Goal: Information Seeking & Learning: Check status

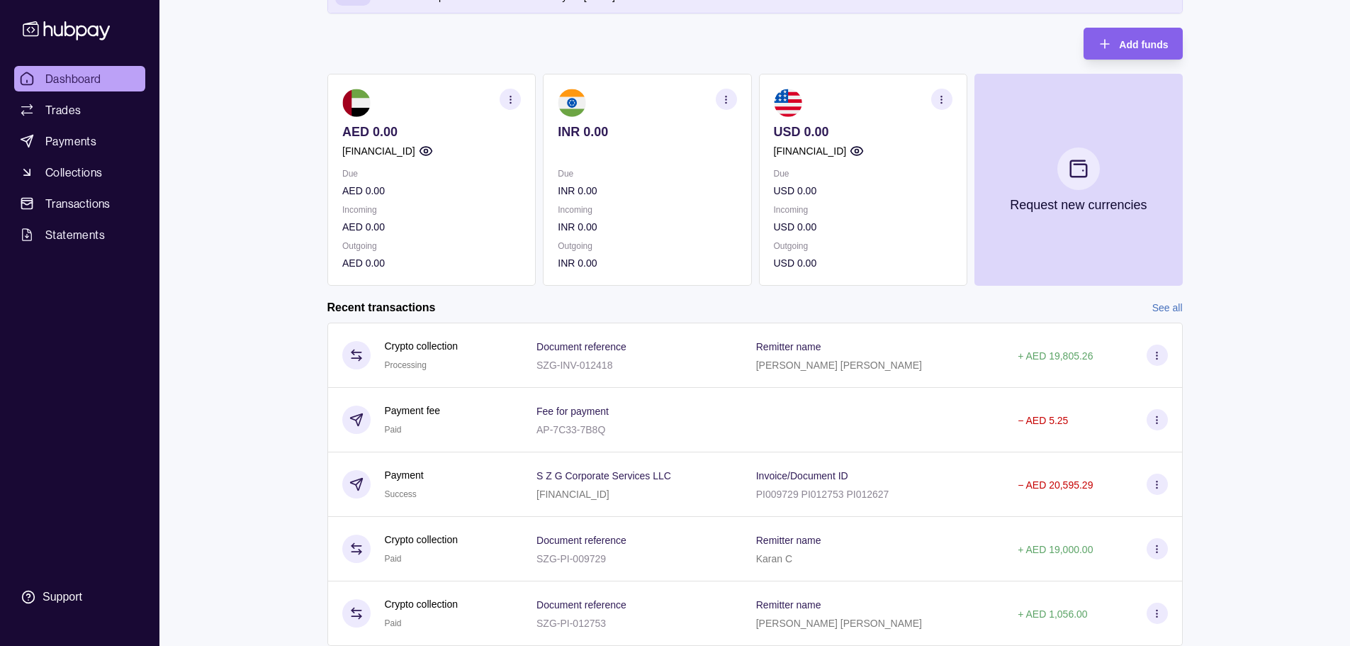
scroll to position [89, 0]
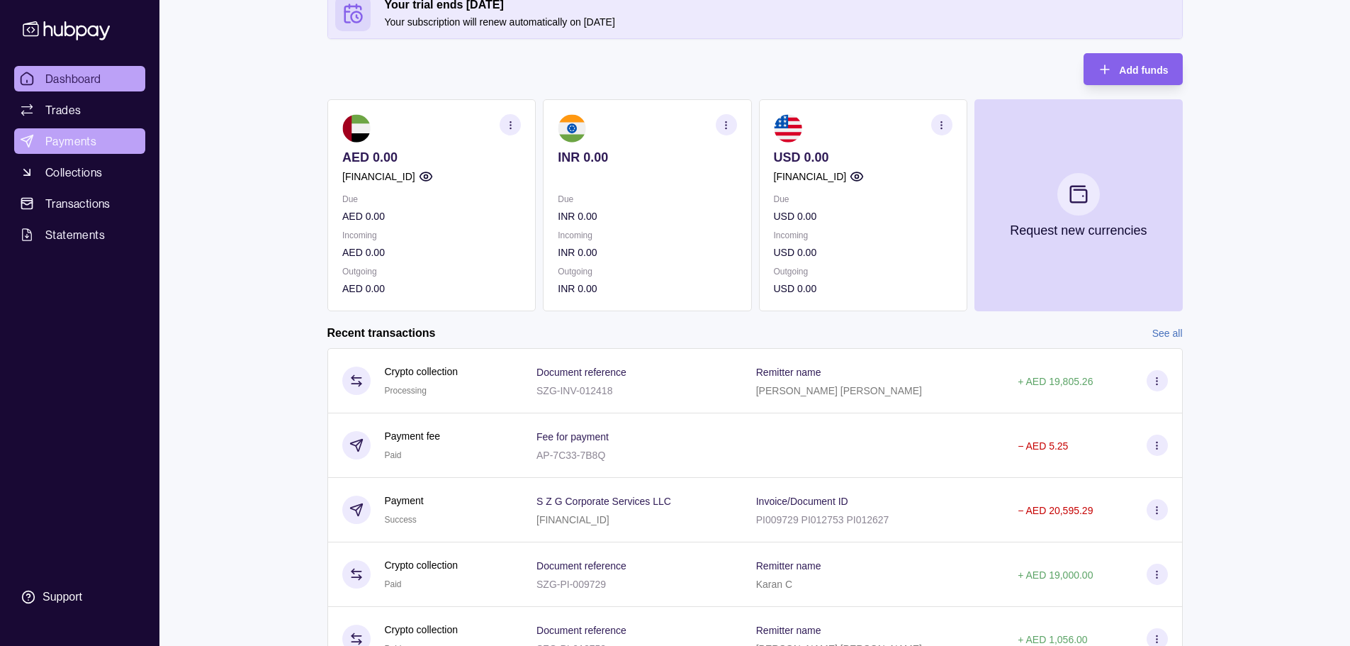
click at [65, 141] on span "Payments" at bounding box center [70, 141] width 51 height 17
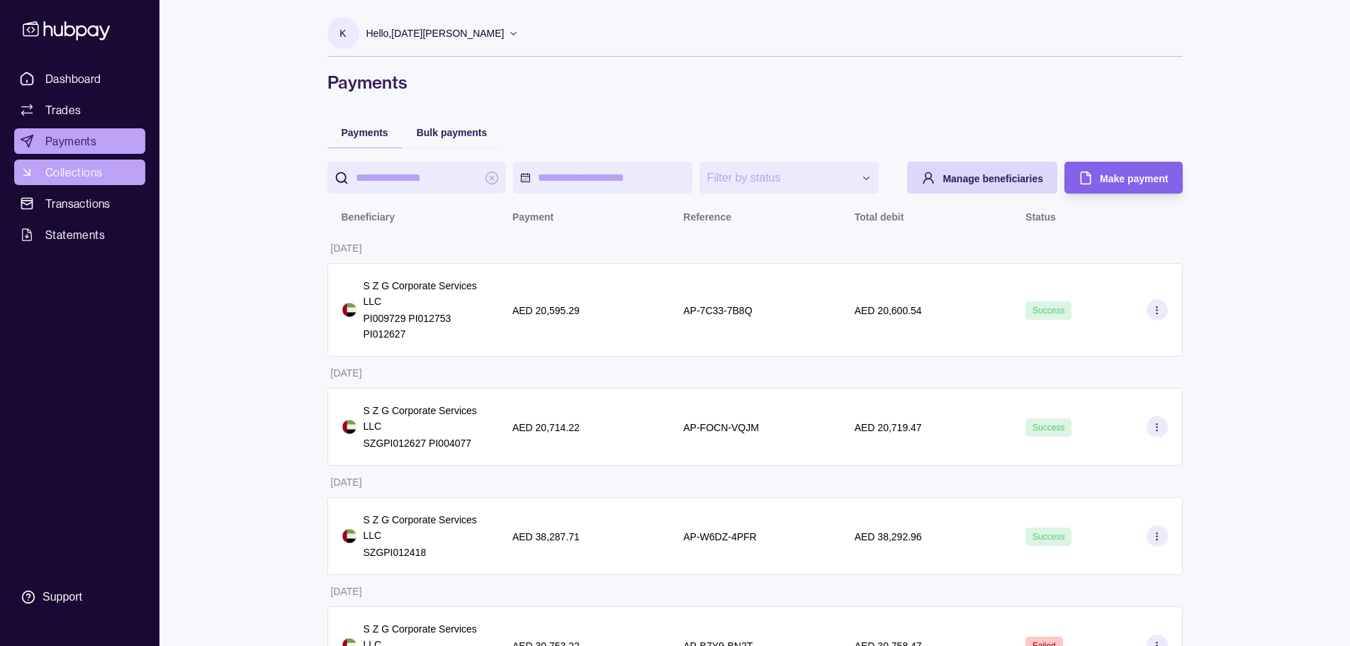
click at [81, 177] on span "Collections" at bounding box center [73, 172] width 57 height 17
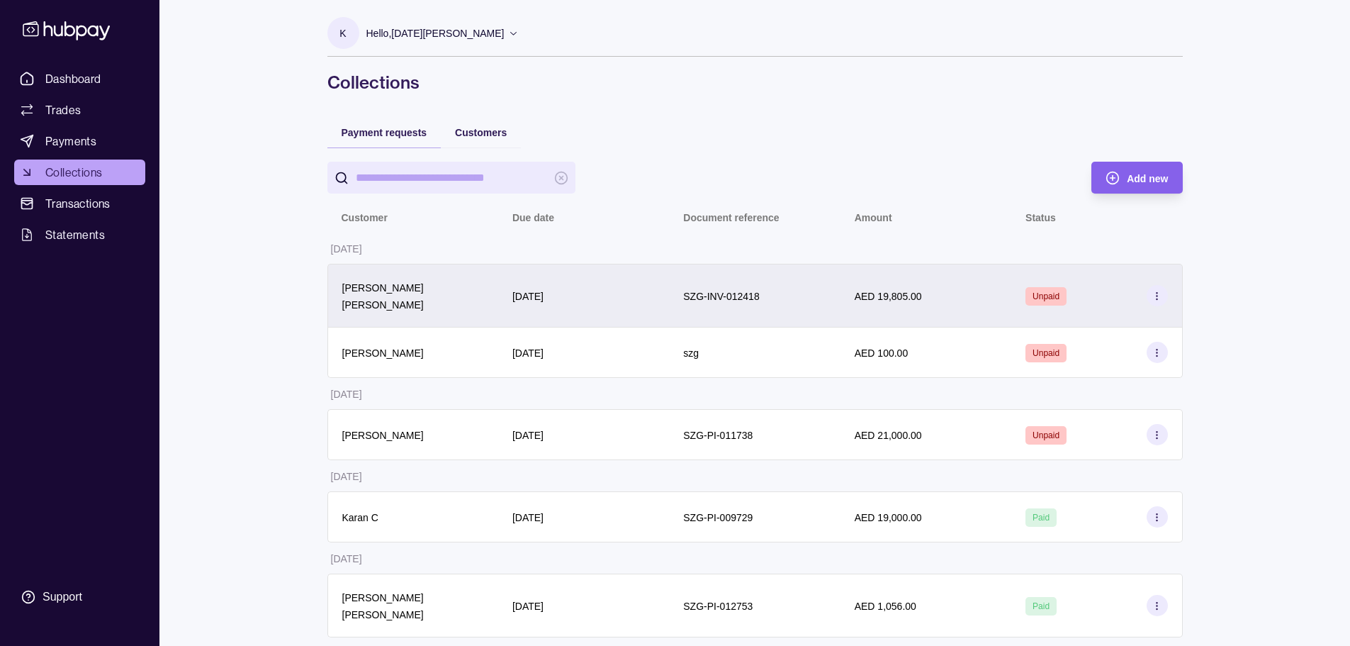
click at [678, 297] on div "SZG-INV-012418" at bounding box center [754, 295] width 142 height 17
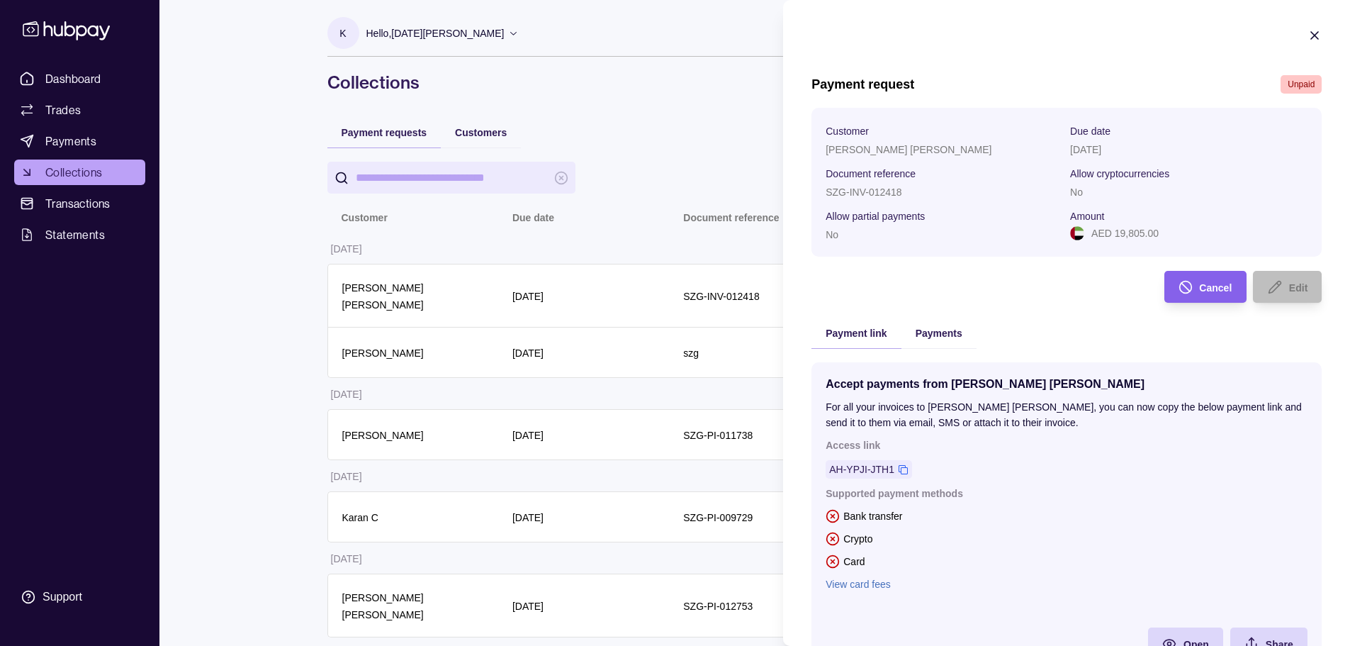
scroll to position [70, 0]
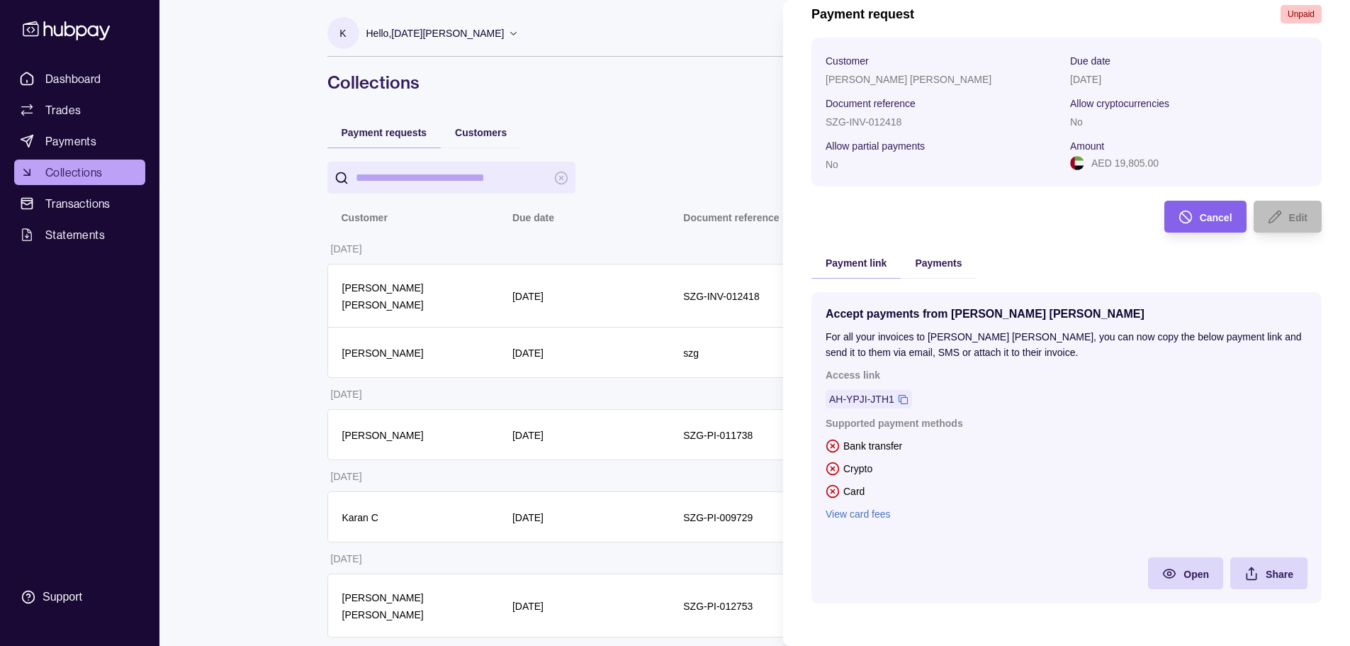
click at [678, 274] on div "Payments" at bounding box center [938, 262] width 75 height 31
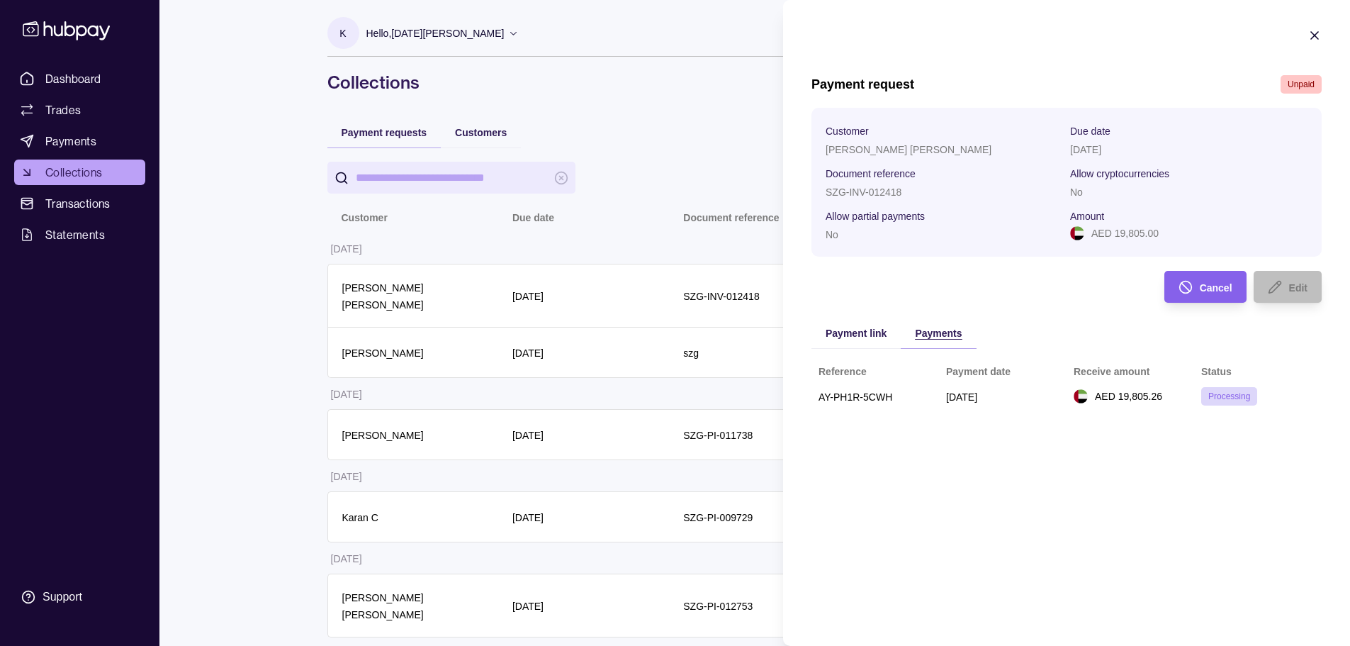
click at [678, 262] on div "Payment request Unpaid Customer [PERSON_NAME] [PERSON_NAME] Due date [DATE] Doc…" at bounding box center [1067, 251] width 510 height 352
click at [678, 36] on icon "button" at bounding box center [1315, 35] width 14 height 14
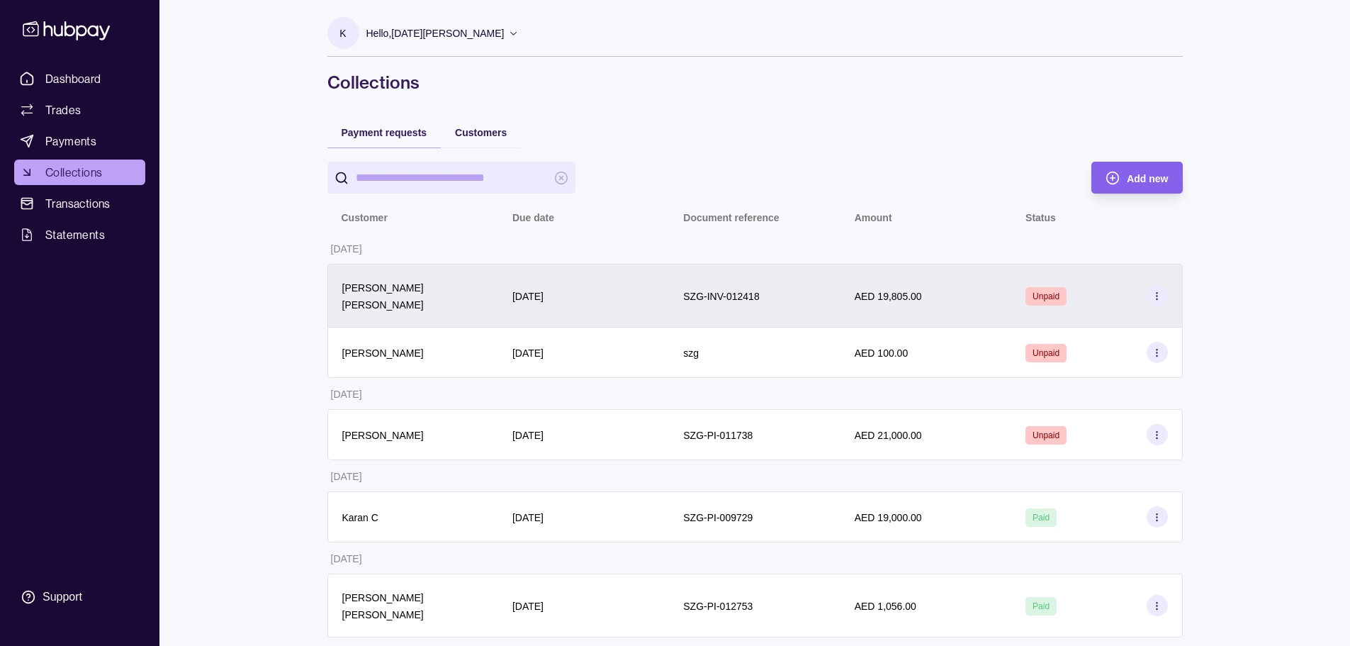
click at [605, 287] on div "[DATE]" at bounding box center [583, 295] width 142 height 17
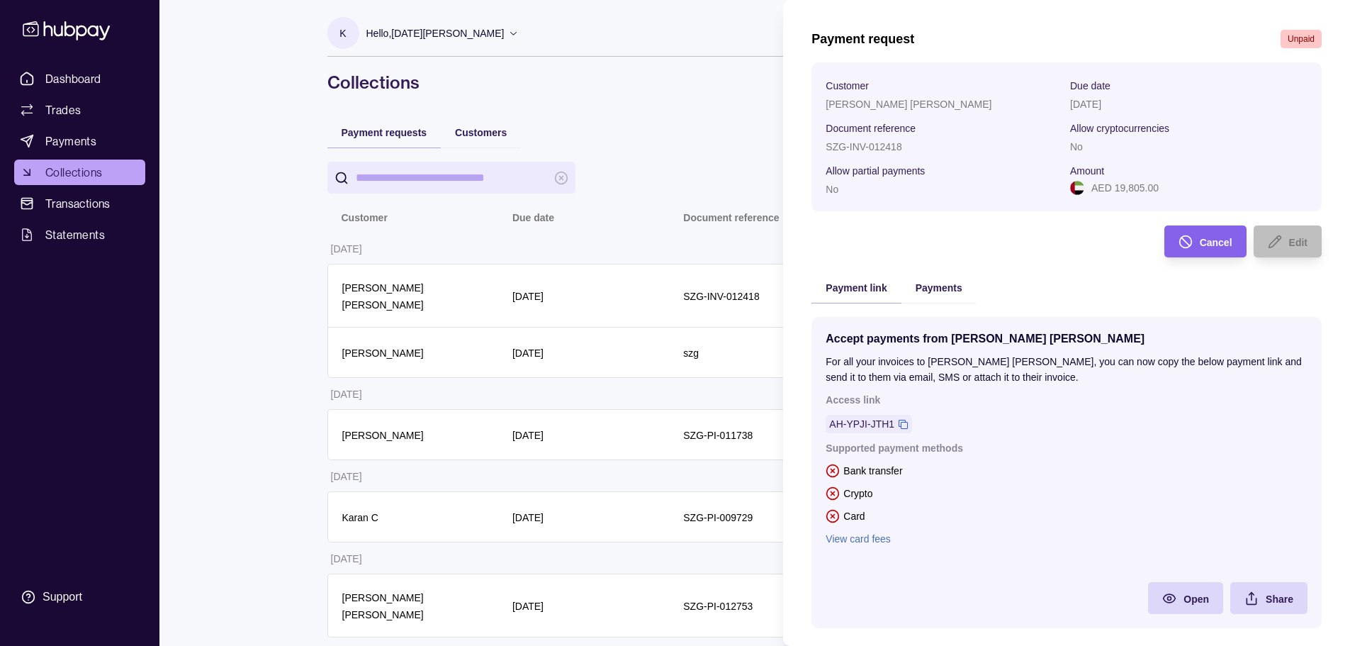
scroll to position [70, 0]
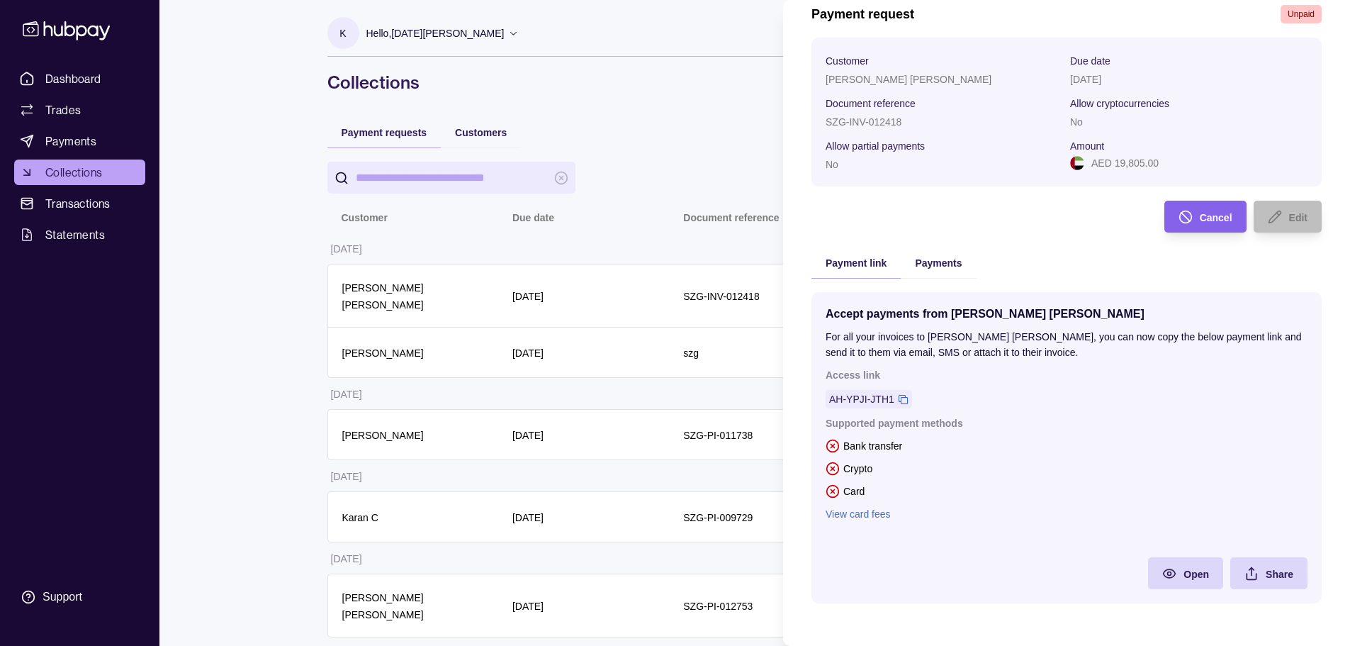
click at [678, 517] on link "View card fees" at bounding box center [1067, 514] width 482 height 16
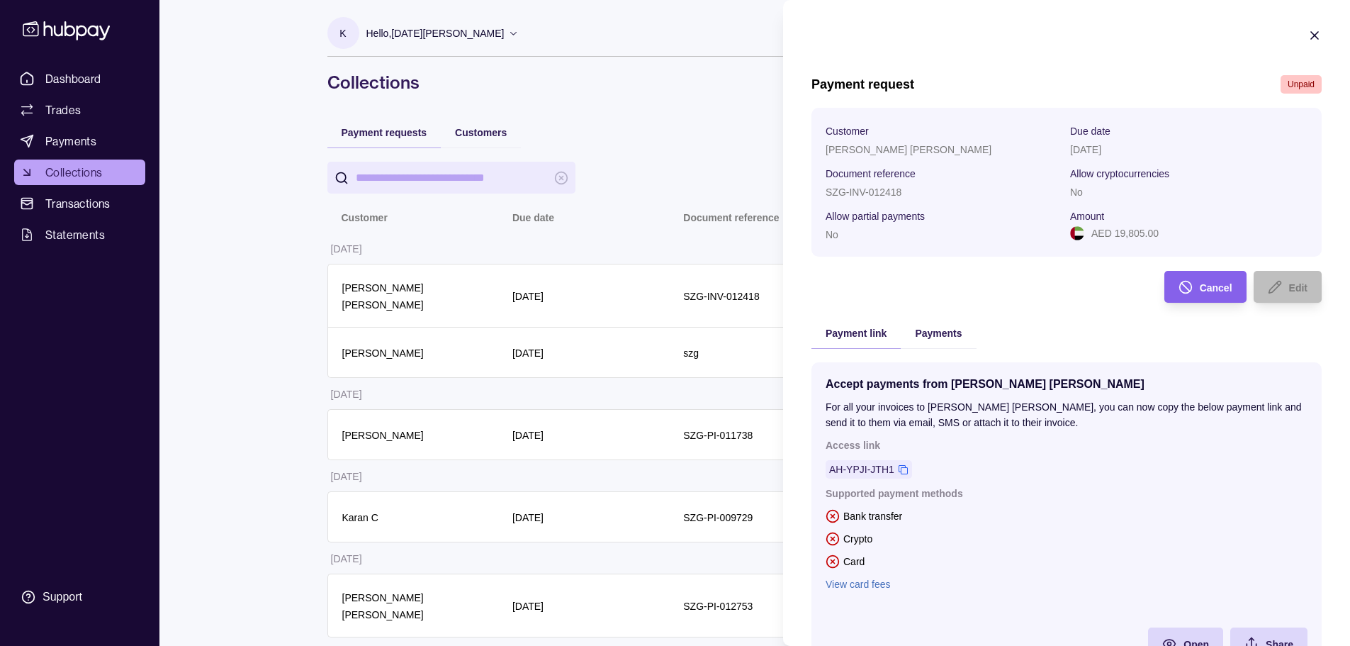
drag, startPoint x: 826, startPoint y: 405, endPoint x: 1081, endPoint y: 427, distance: 255.4
click at [678, 427] on p "For all your invoices to [PERSON_NAME] [PERSON_NAME], you can now copy the belo…" at bounding box center [1067, 414] width 482 height 31
click at [678, 337] on span "Payments" at bounding box center [938, 332] width 47 height 11
click at [678, 333] on span "Payment link" at bounding box center [856, 332] width 61 height 11
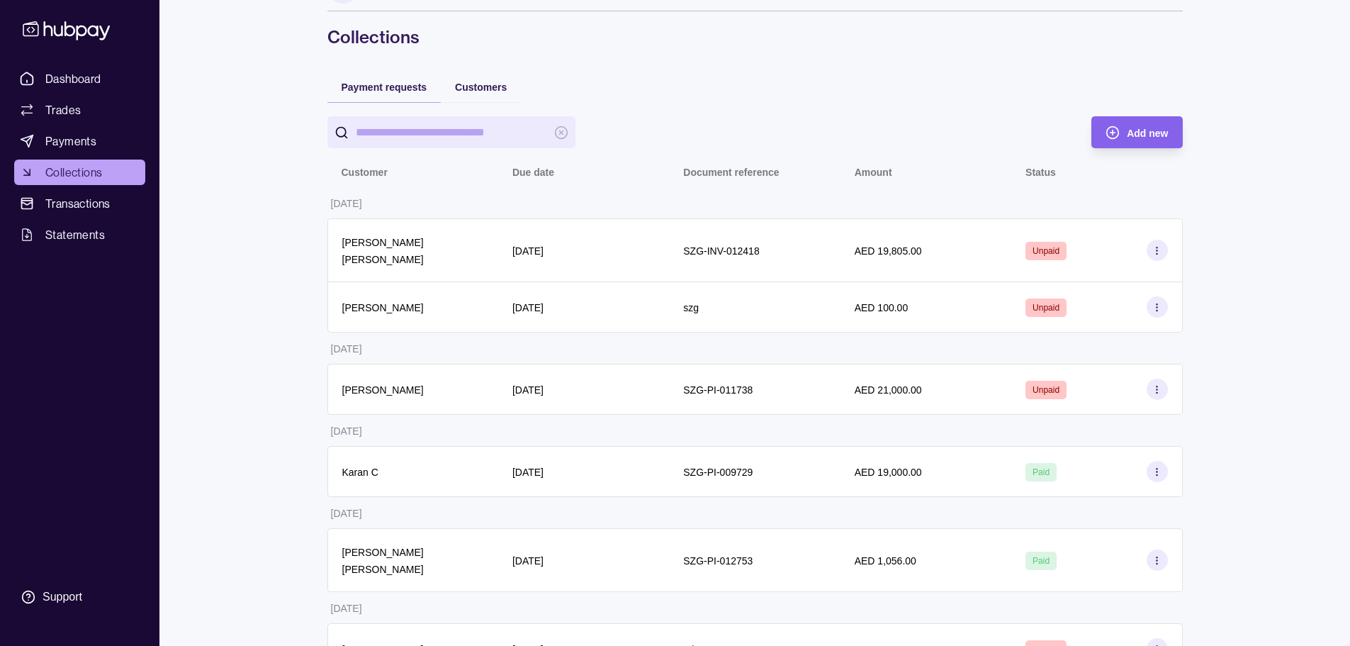
scroll to position [71, 0]
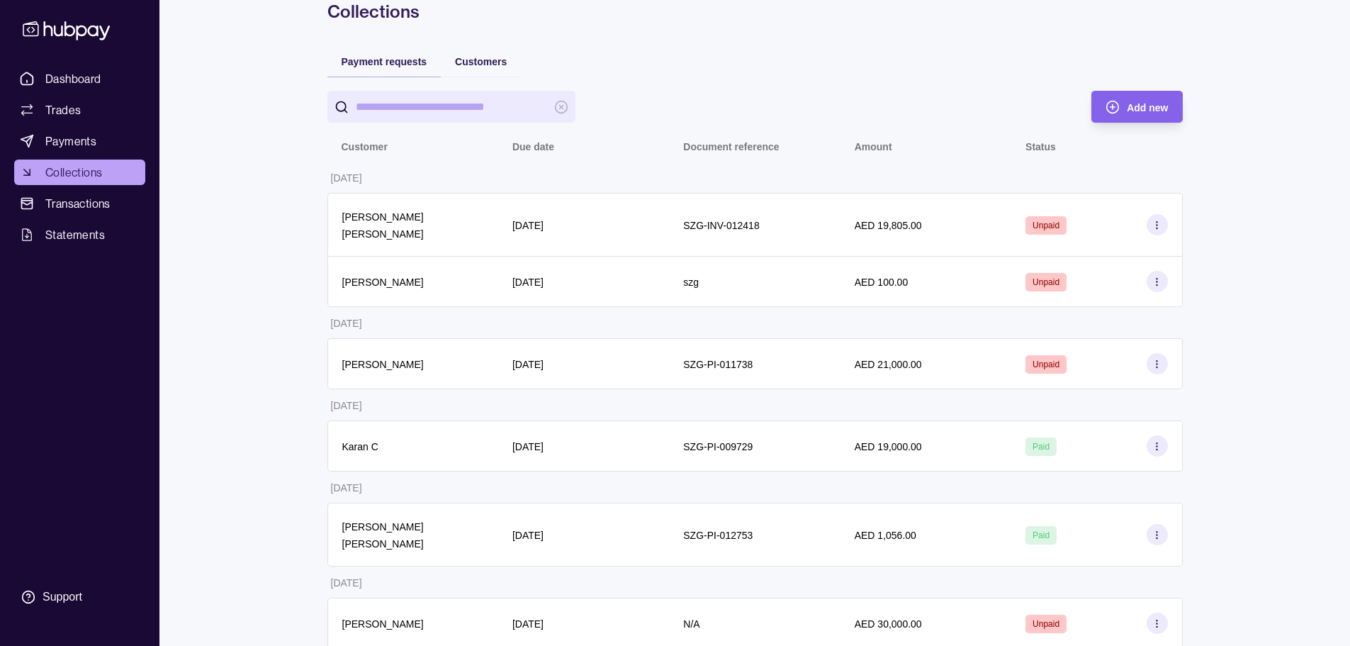
click at [78, 86] on span "Dashboard" at bounding box center [73, 78] width 56 height 17
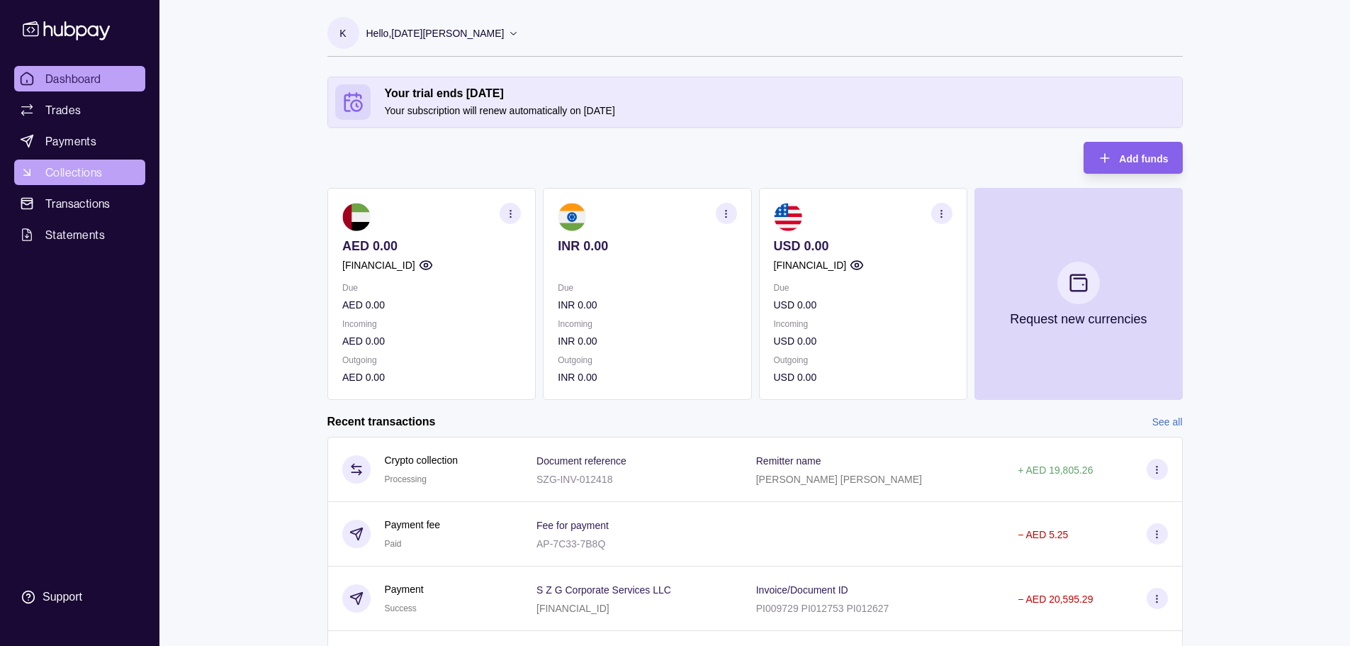
click at [76, 162] on link "Collections" at bounding box center [79, 172] width 131 height 26
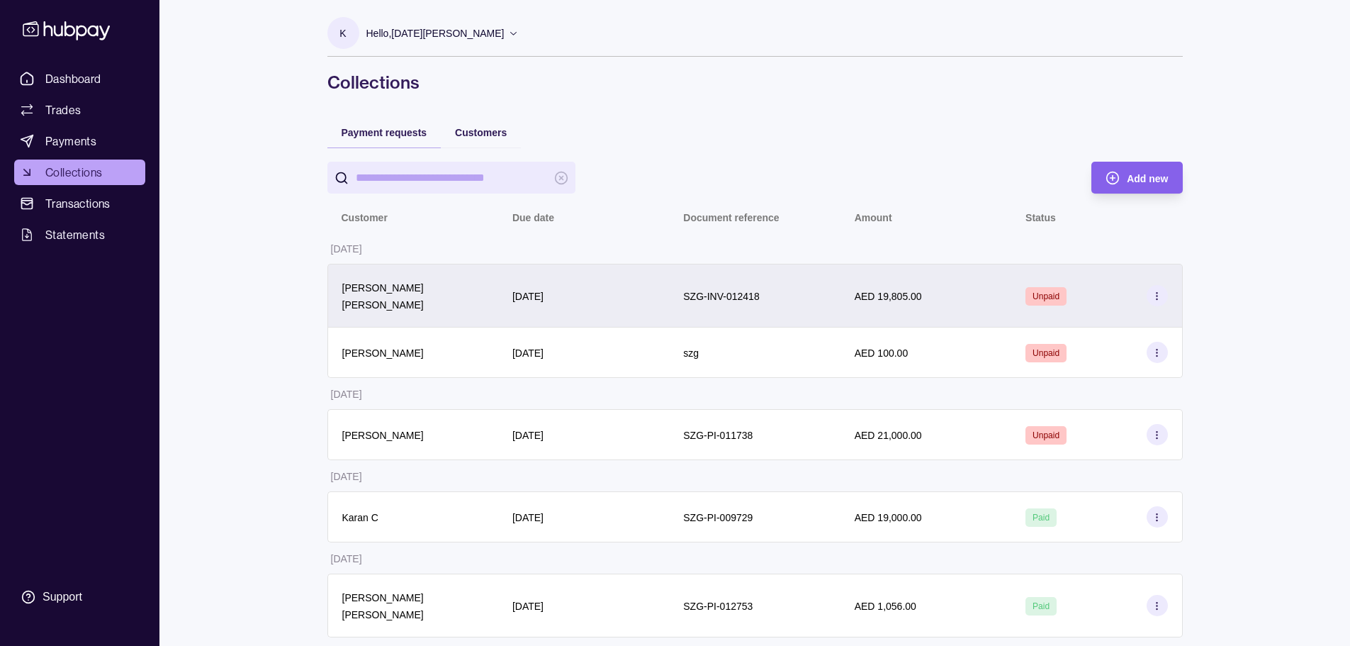
click at [678, 294] on div "Unpaid" at bounding box center [1097, 295] width 142 height 21
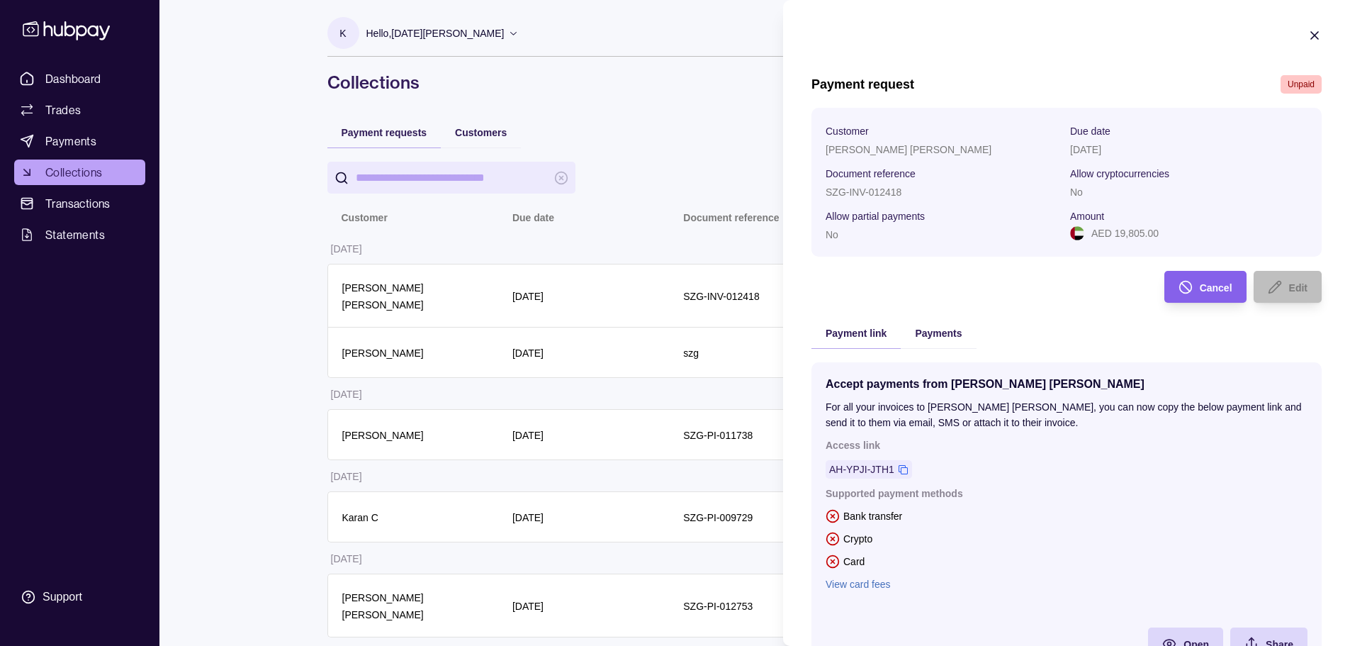
scroll to position [70, 0]
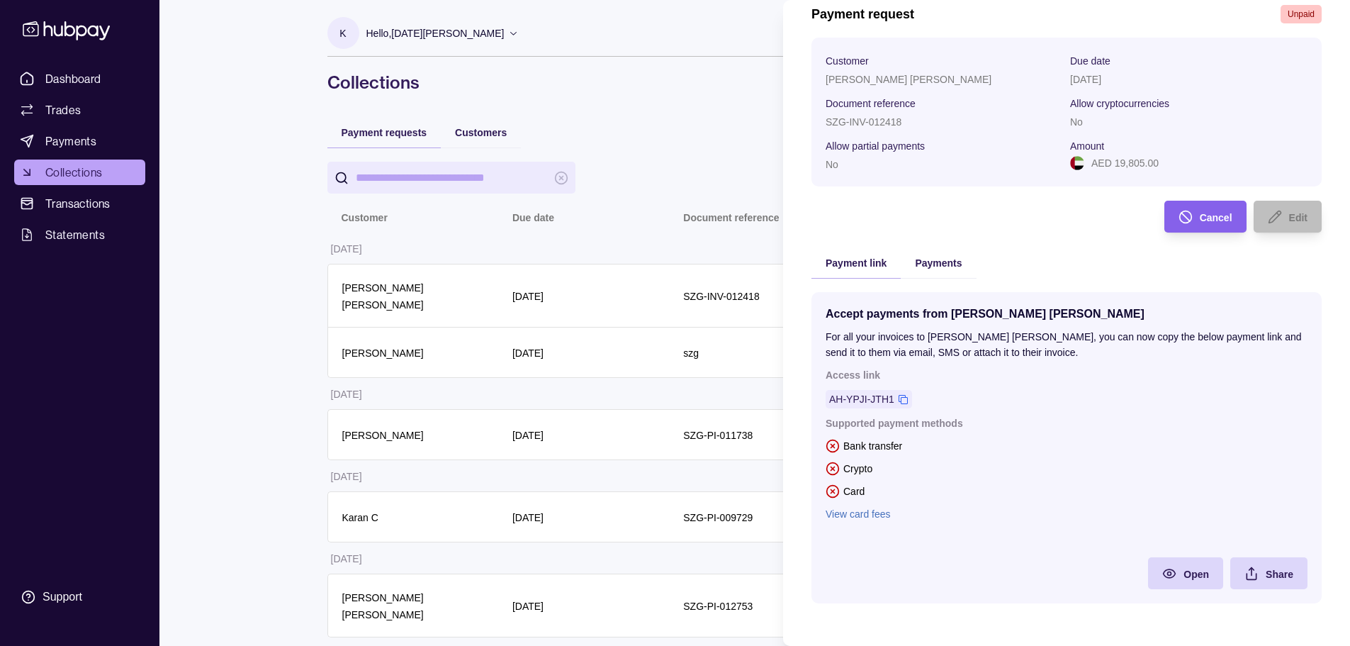
drag, startPoint x: 826, startPoint y: 334, endPoint x: 1091, endPoint y: 360, distance: 265.7
click at [678, 360] on div "Accept payments from [PERSON_NAME] [PERSON_NAME] For all your invoices to [PERS…" at bounding box center [1067, 447] width 482 height 283
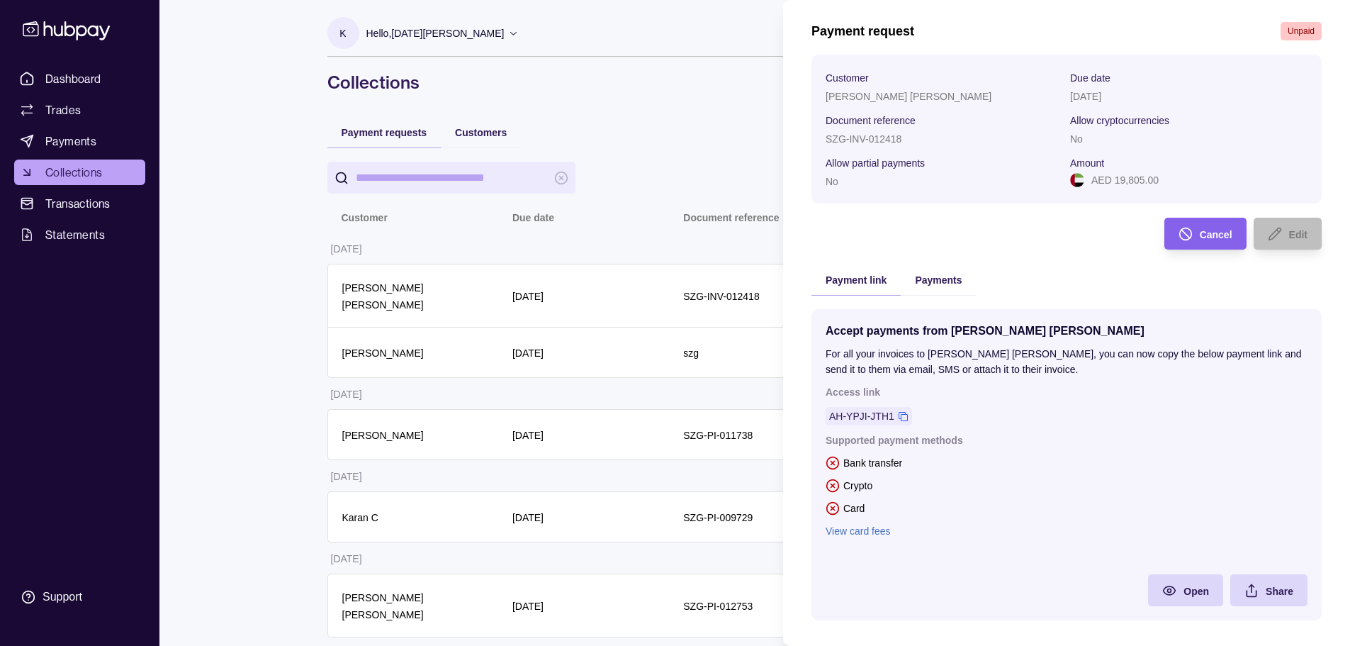
scroll to position [0, 0]
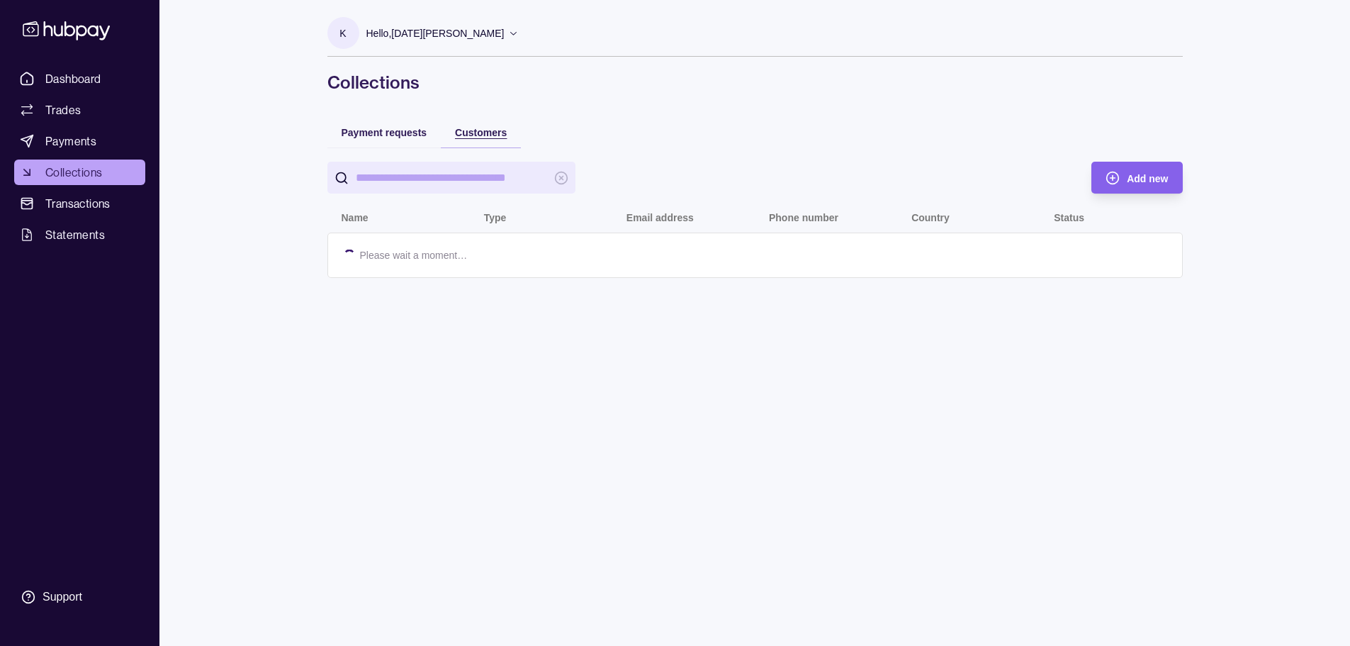
click at [478, 132] on span "Customers" at bounding box center [481, 132] width 52 height 11
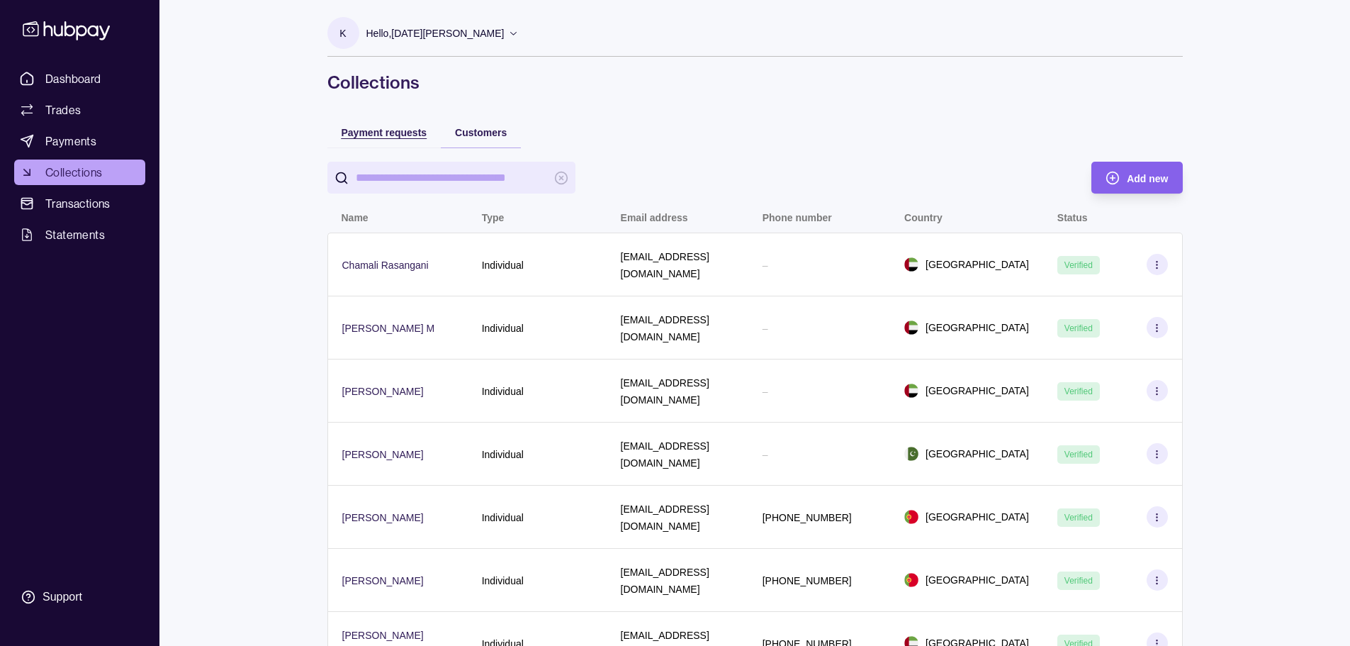
click at [383, 124] on div "Payment requests" at bounding box center [385, 131] width 86 height 17
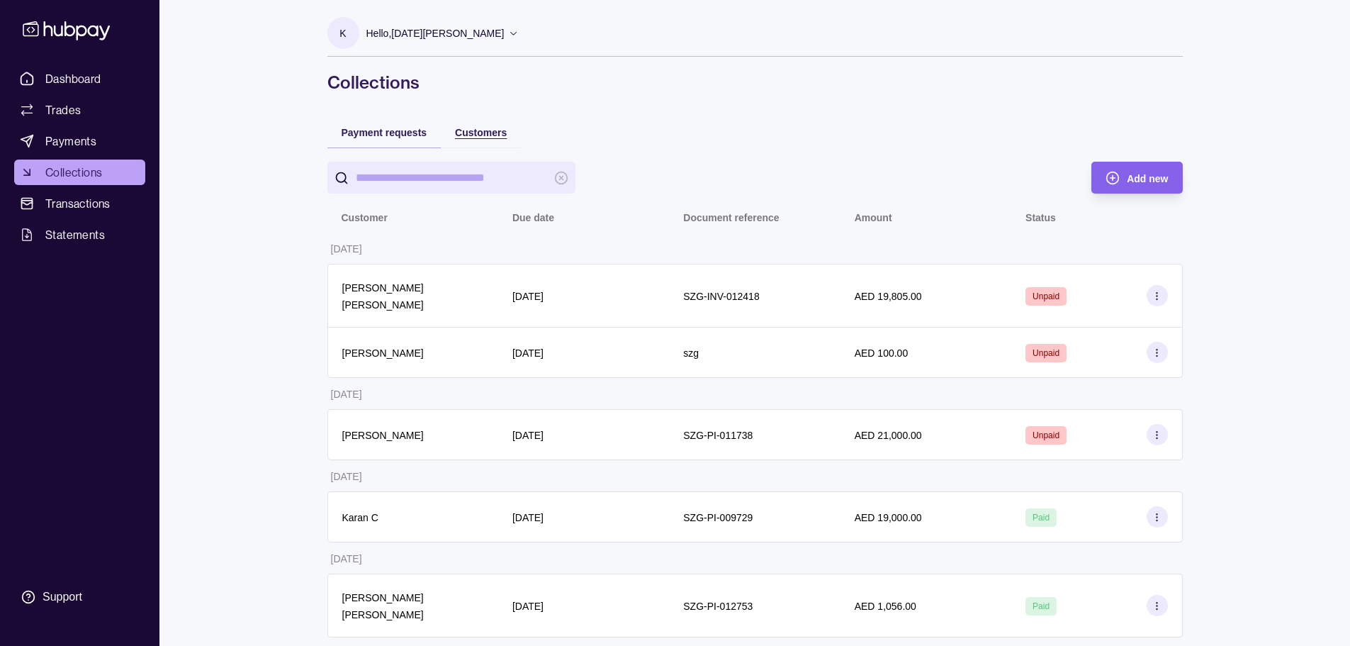
click at [491, 127] on span "Customers" at bounding box center [481, 132] width 52 height 11
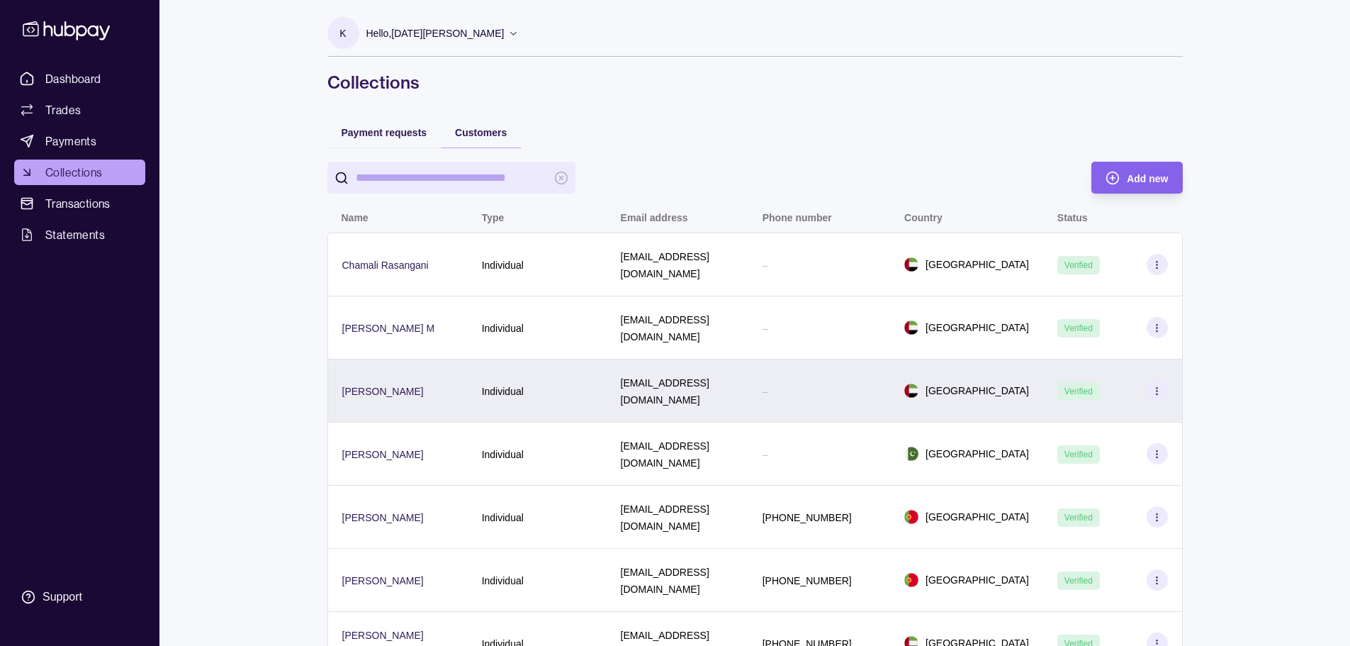
click at [678, 369] on div "[EMAIL_ADDRESS][DOMAIN_NAME]" at bounding box center [678, 390] width 142 height 63
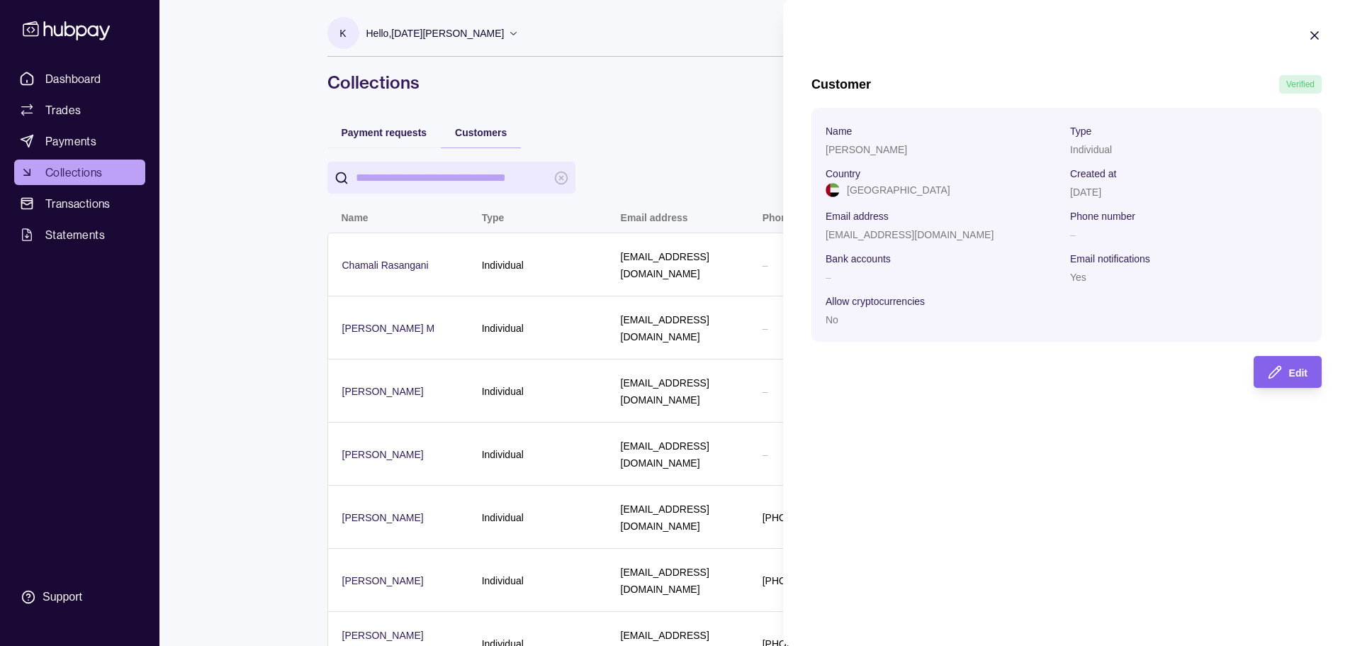
click at [678, 38] on icon "button" at bounding box center [1315, 35] width 14 height 14
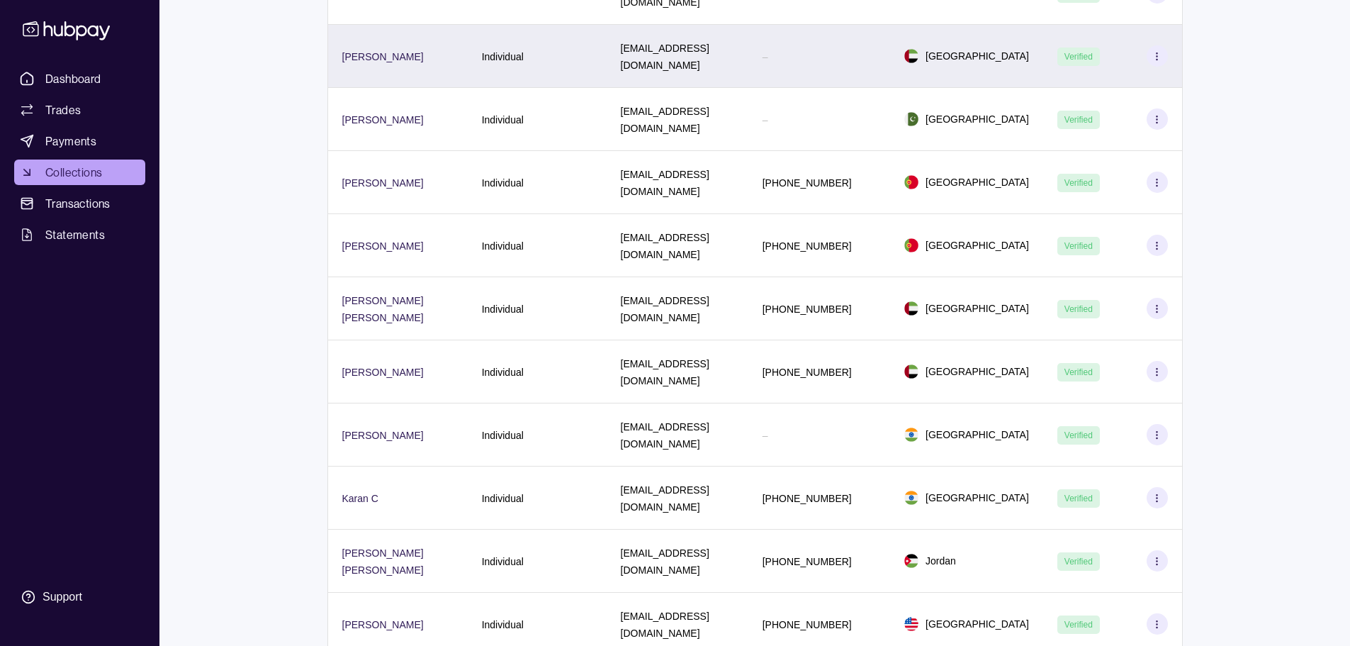
scroll to position [71, 0]
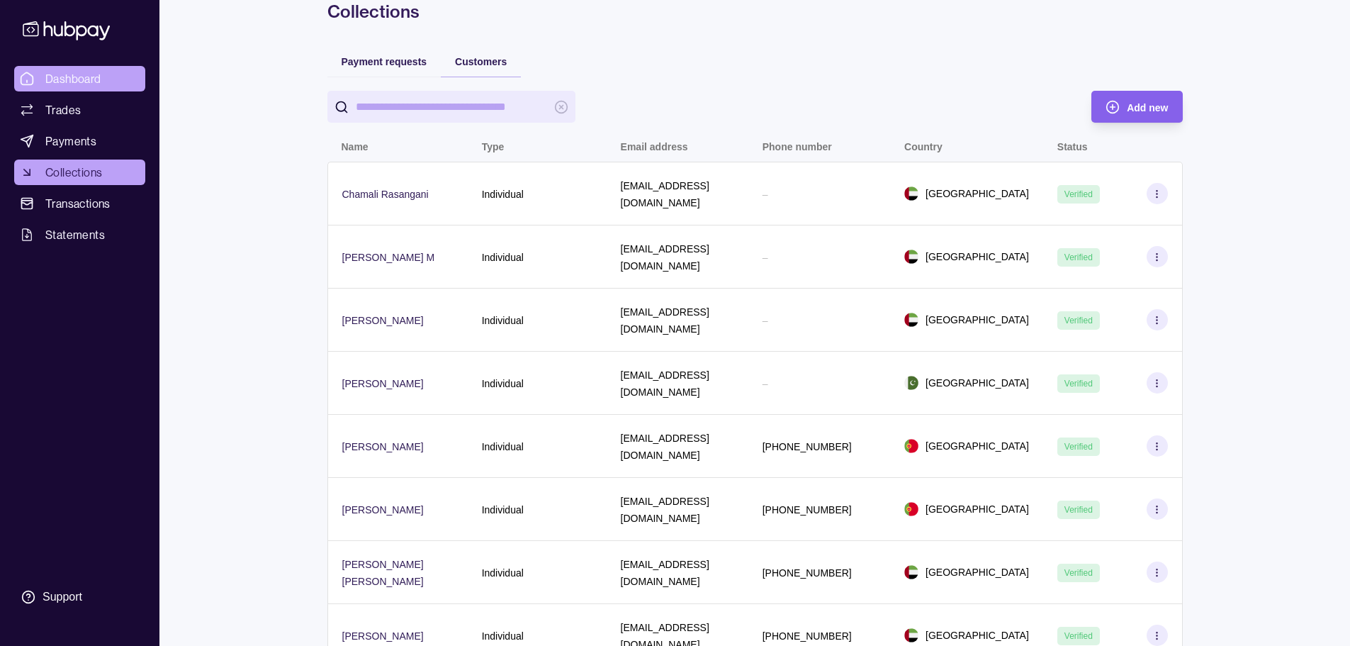
click at [99, 79] on span "Dashboard" at bounding box center [73, 78] width 56 height 17
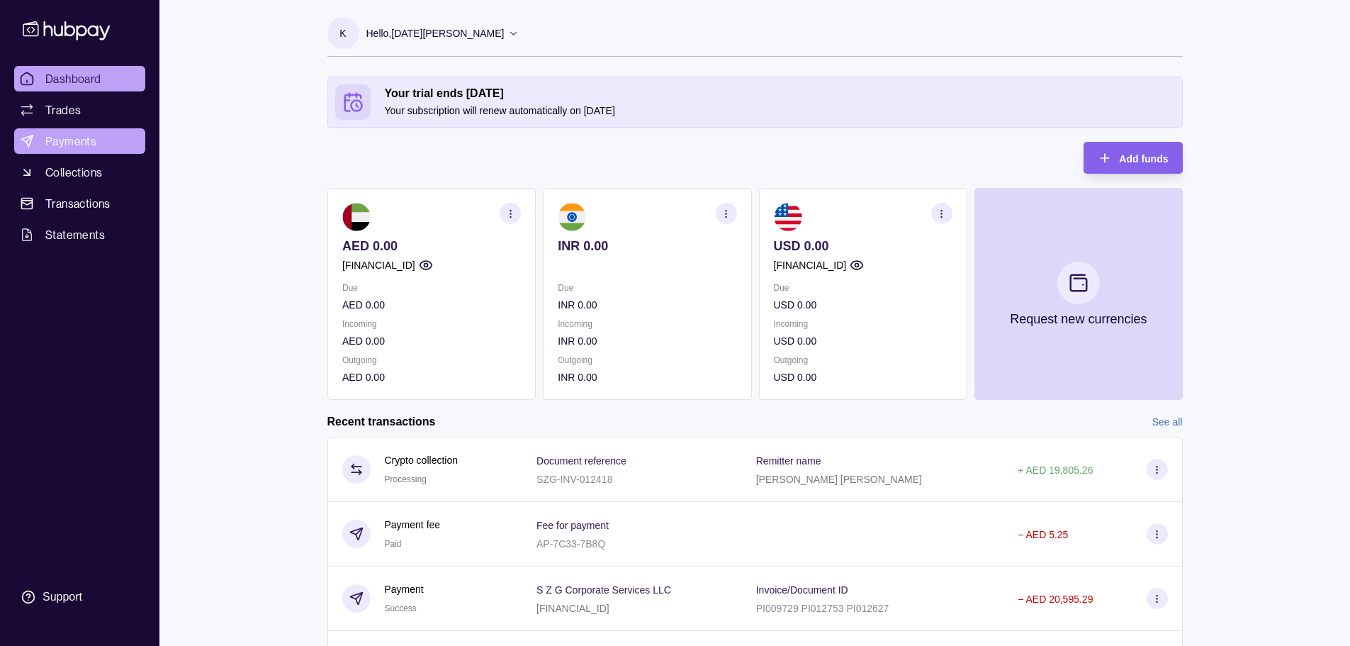
click at [74, 142] on span "Payments" at bounding box center [70, 141] width 51 height 17
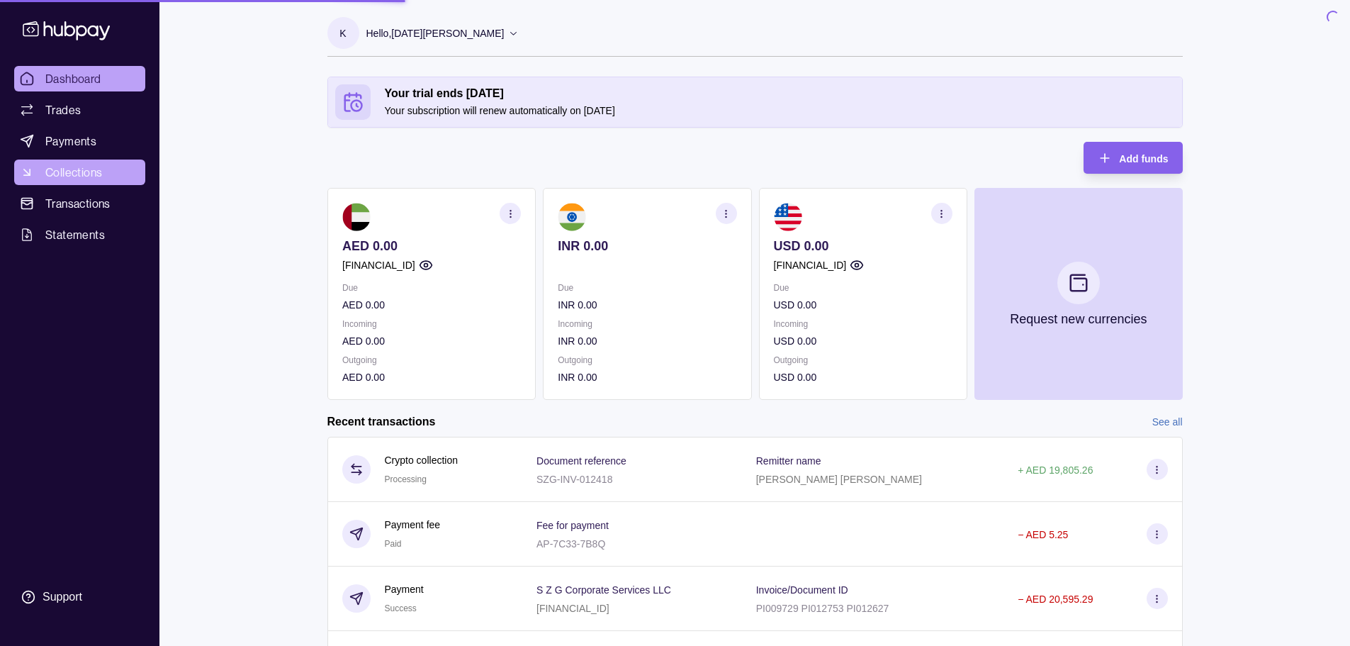
click at [65, 173] on span "Collections" at bounding box center [73, 172] width 57 height 17
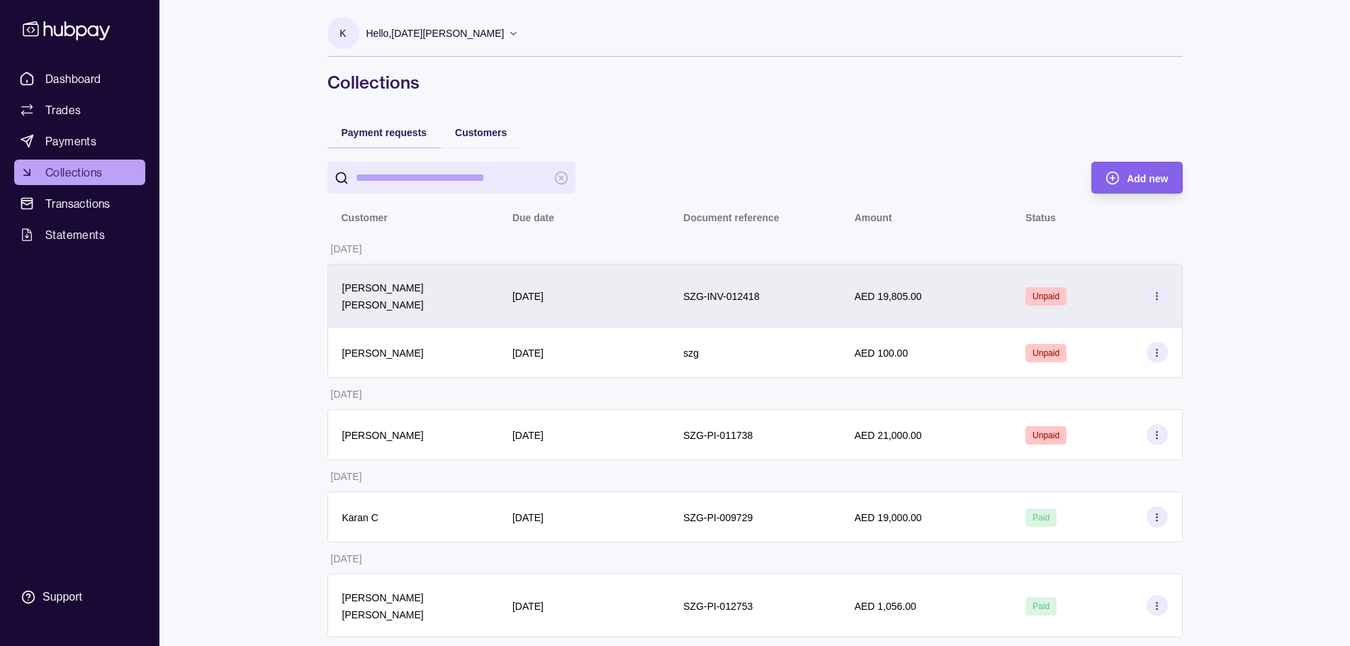
click at [678, 295] on div "Unpaid" at bounding box center [1097, 295] width 142 height 21
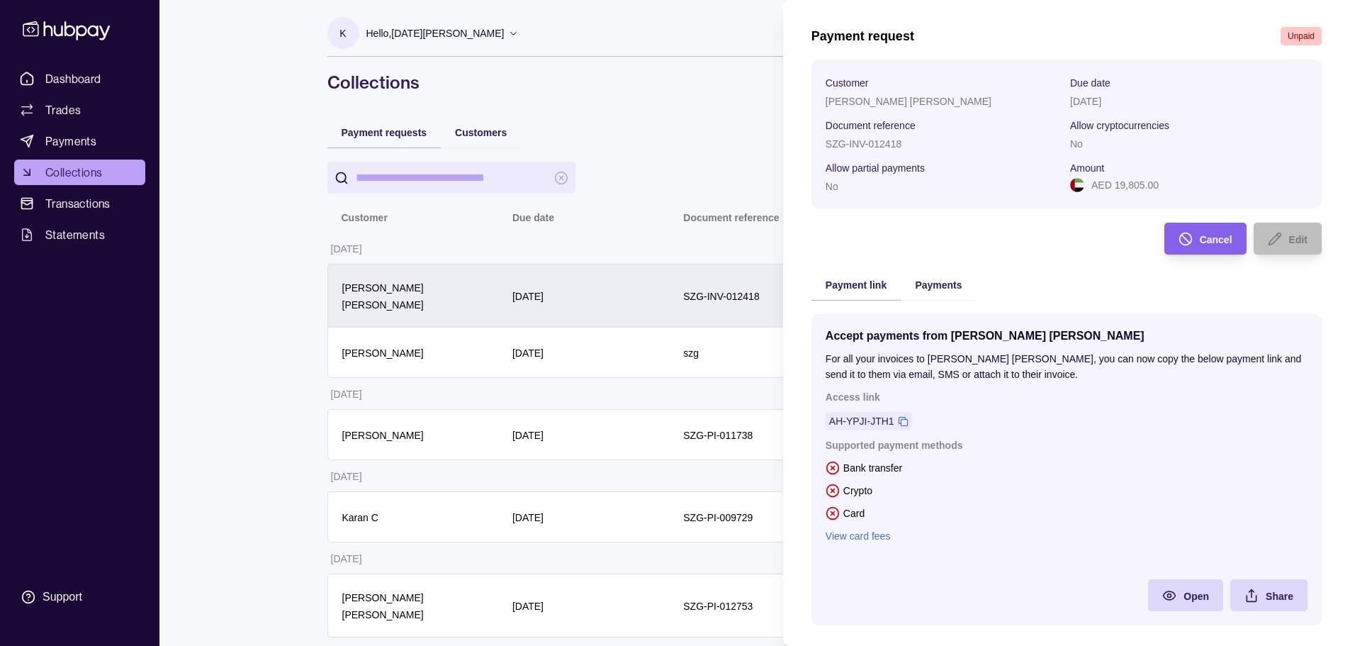
scroll to position [70, 0]
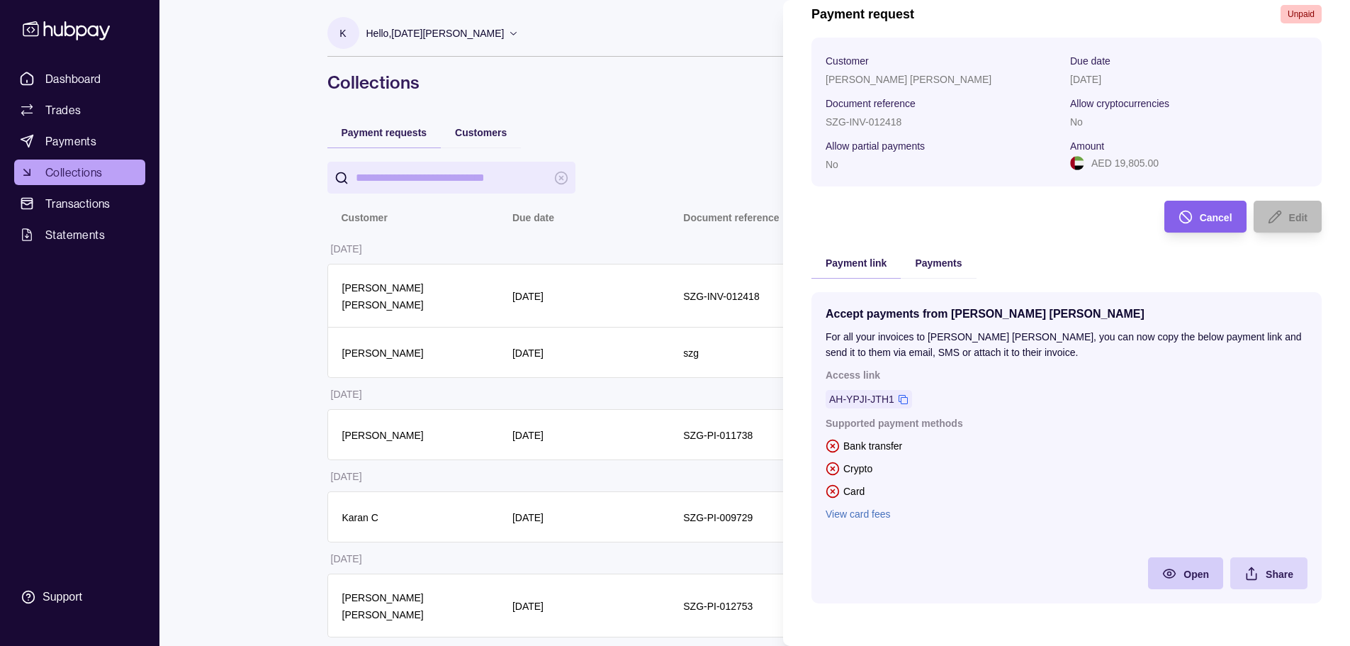
click at [678, 574] on span "Open" at bounding box center [1197, 573] width 26 height 11
click at [678, 513] on link "View card fees" at bounding box center [1067, 514] width 482 height 16
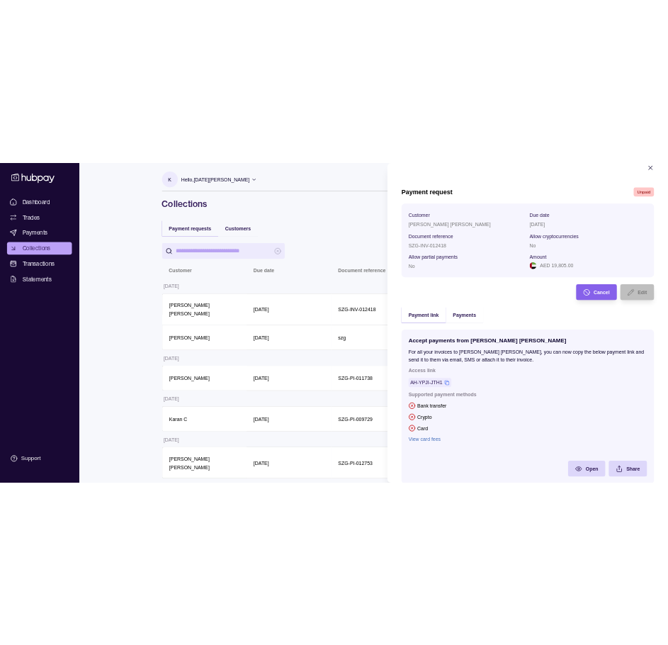
scroll to position [28, 0]
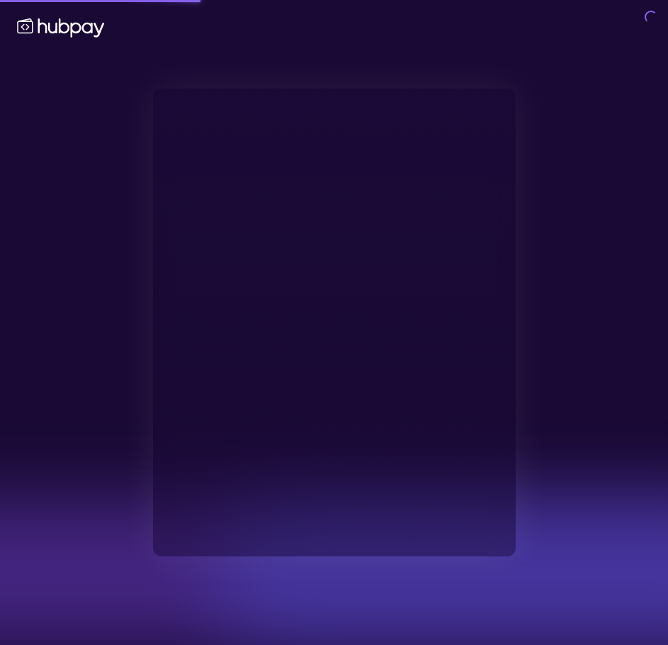
type input "**********"
